Goal: Transaction & Acquisition: Purchase product/service

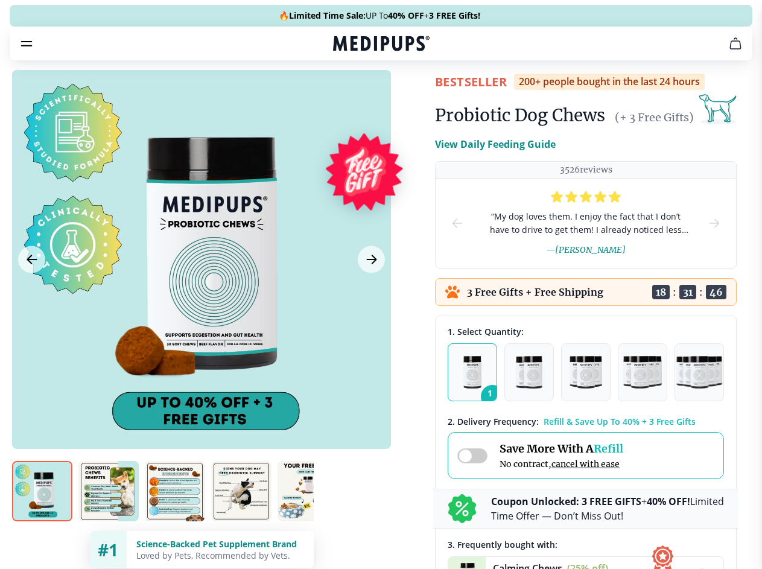
click at [347, 97] on span "Supplements" at bounding box center [377, 103] width 60 height 12
click at [409, 95] on icon "button" at bounding box center [416, 102] width 14 height 14
click at [728, 51] on icon "cart" at bounding box center [735, 43] width 14 height 14
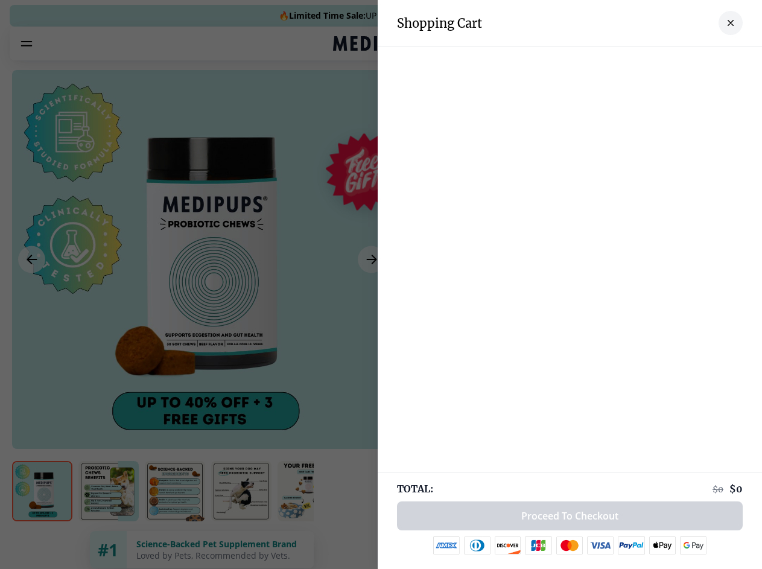
click at [587, 60] on div at bounding box center [381, 284] width 762 height 569
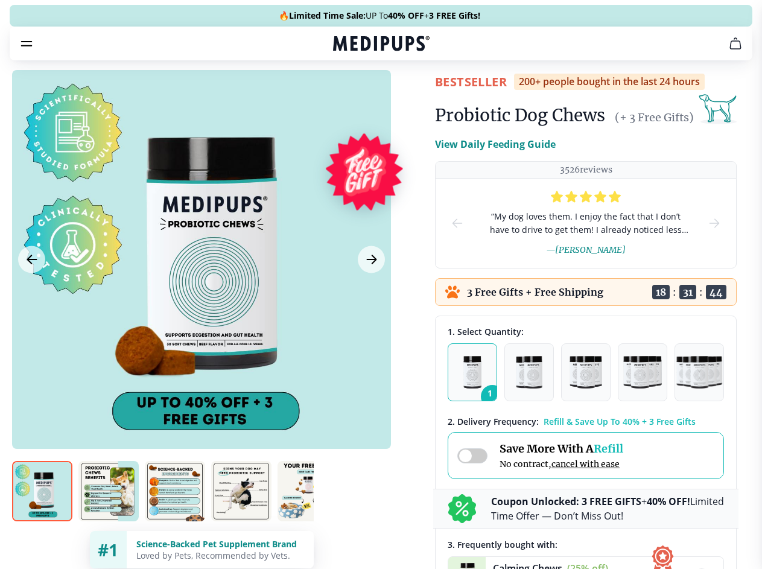
click at [0, 0] on span "Get FREE Gift" at bounding box center [0, 0] width 0 height 0
click at [0, 0] on icon "button" at bounding box center [0, 0] width 0 height 0
click at [201, 288] on div at bounding box center [201, 259] width 379 height 379
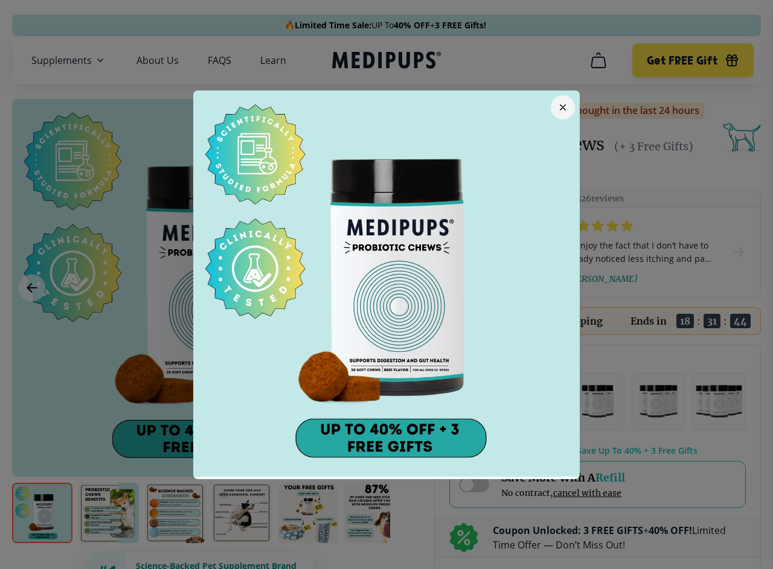
click at [31, 288] on div at bounding box center [386, 284] width 773 height 569
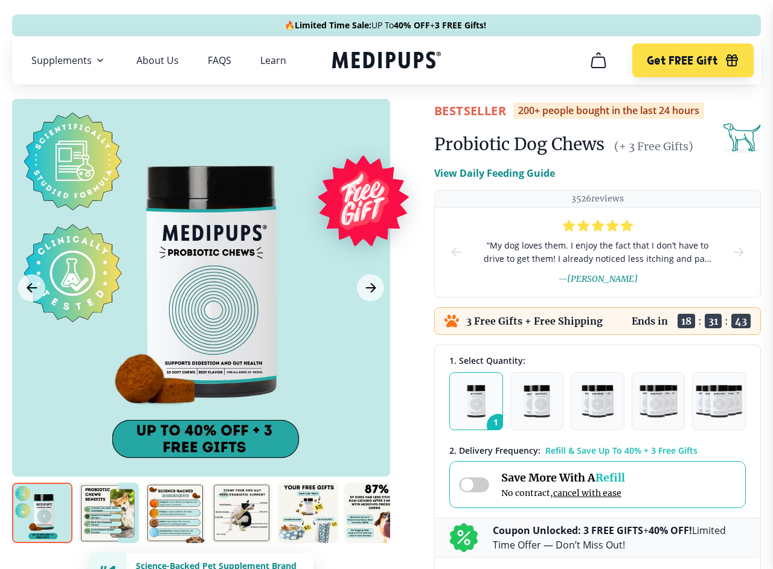
click at [370, 288] on div at bounding box center [386, 284] width 773 height 569
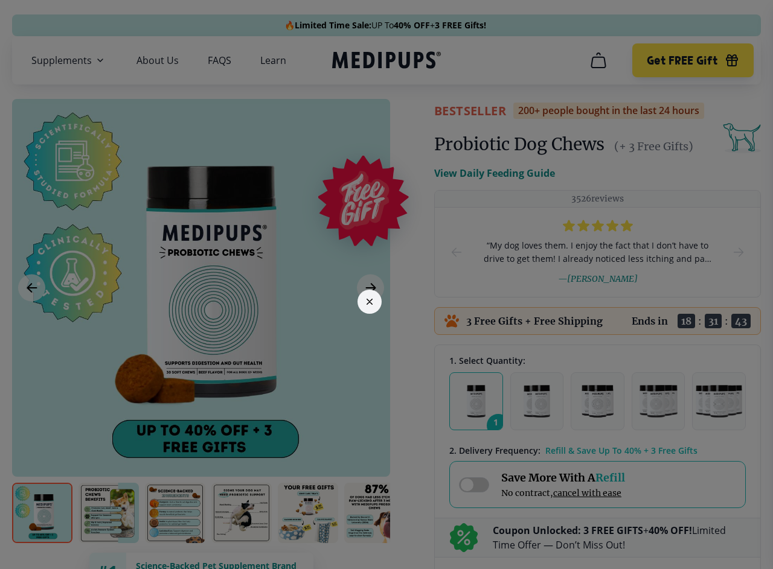
click at [42, 513] on div at bounding box center [386, 284] width 773 height 569
